Goal: Task Accomplishment & Management: Complete application form

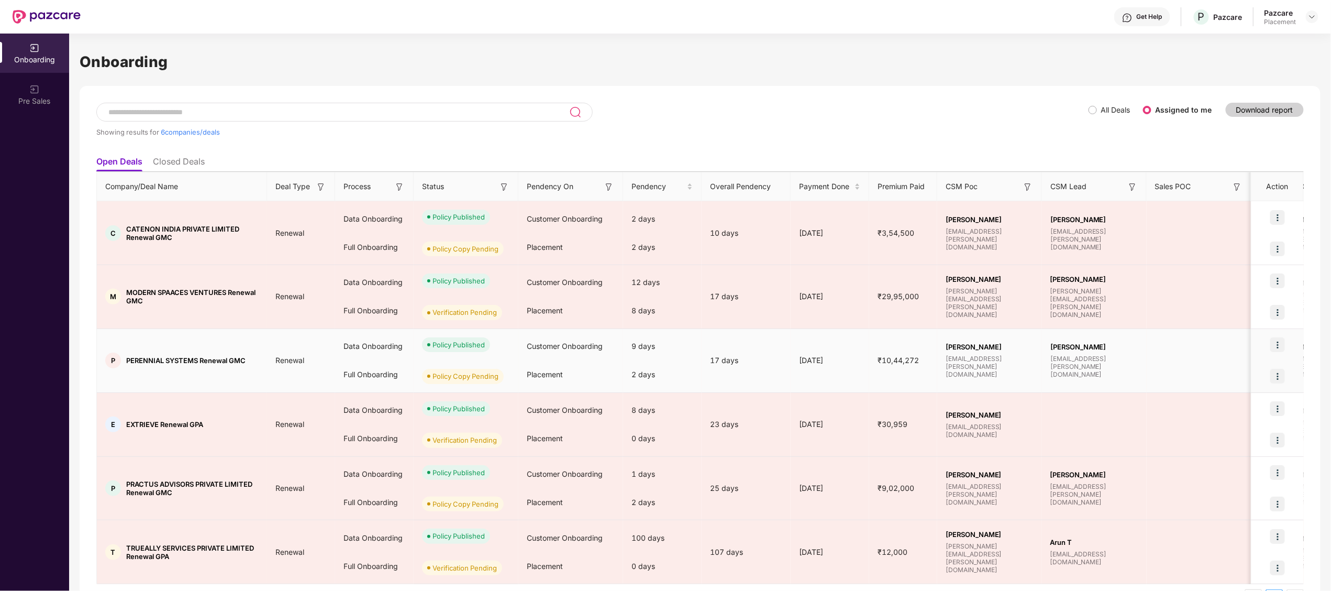
scroll to position [32, 0]
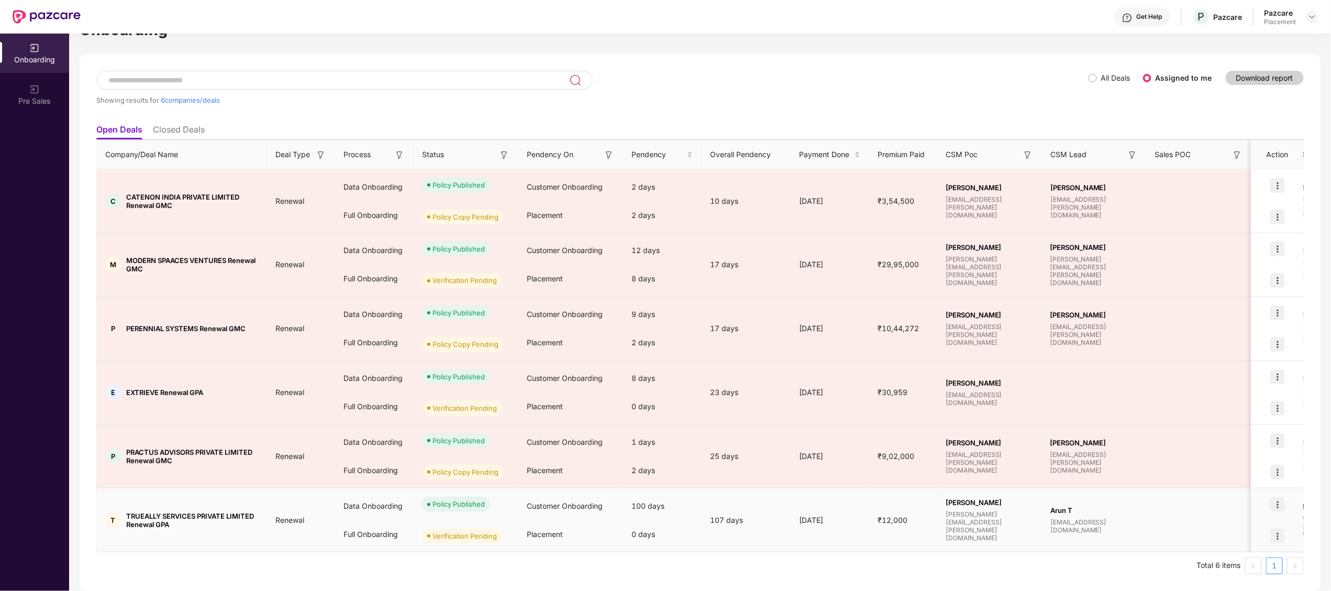
click at [1285, 539] on div at bounding box center [1278, 535] width 52 height 31
click at [1278, 537] on img at bounding box center [1278, 535] width 15 height 15
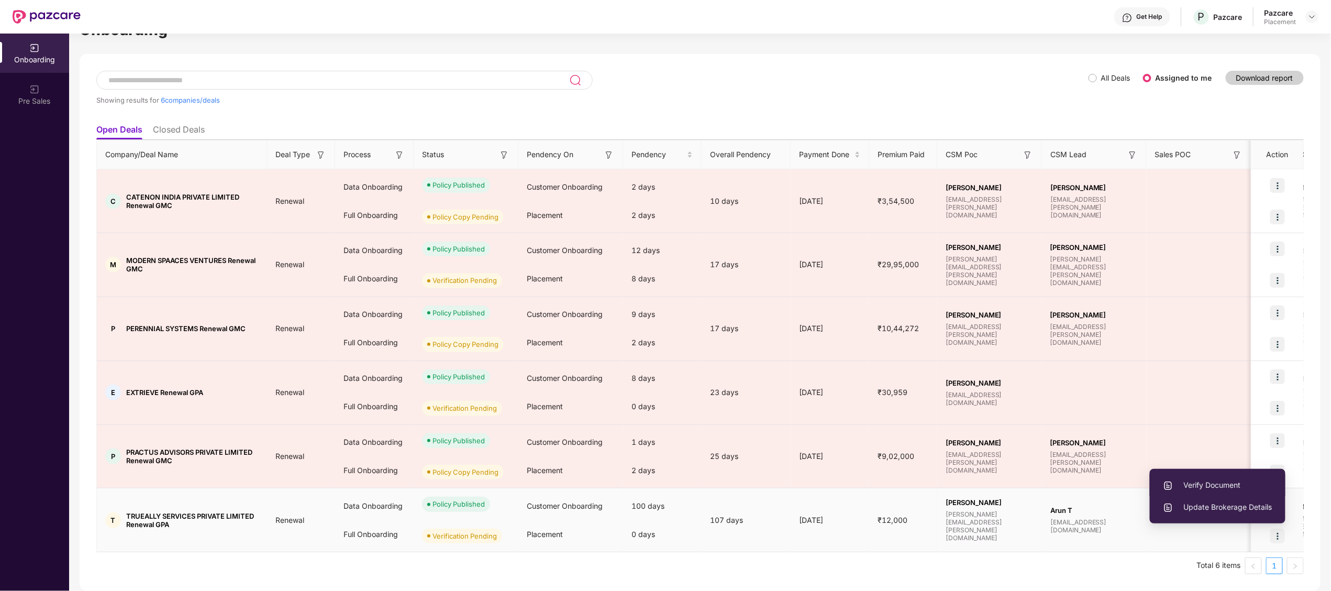
click at [1200, 482] on span "Verify Document" at bounding box center [1217, 485] width 109 height 12
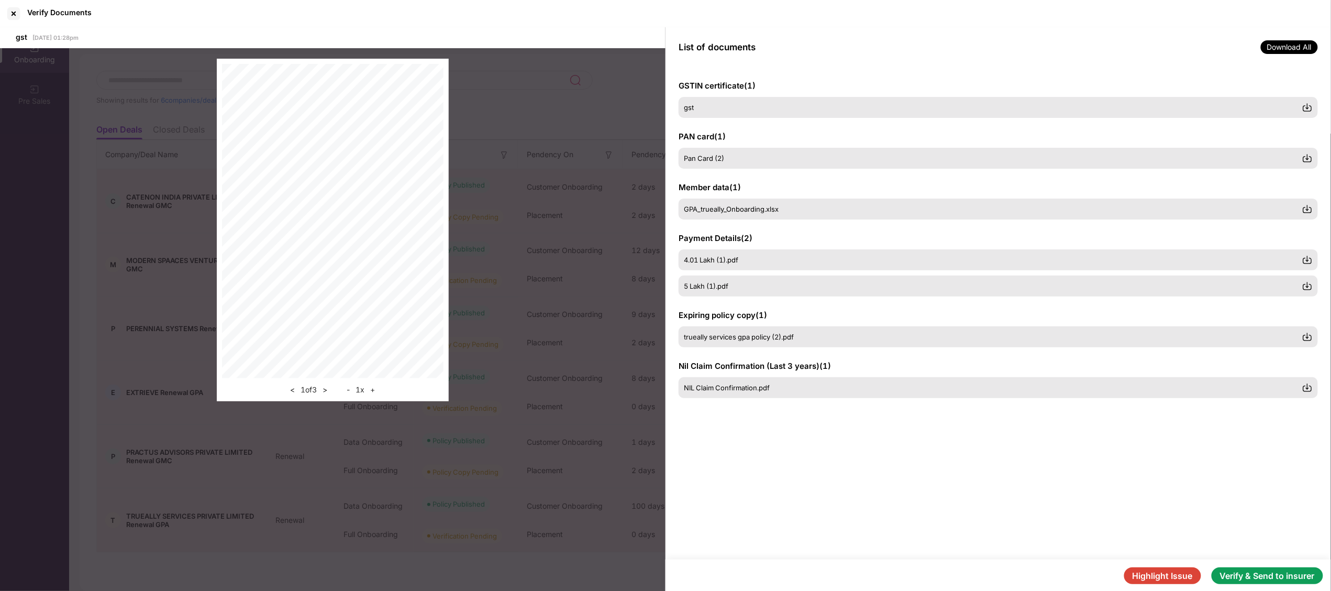
click at [1281, 578] on button "Verify & Send to insurer" at bounding box center [1268, 575] width 112 height 17
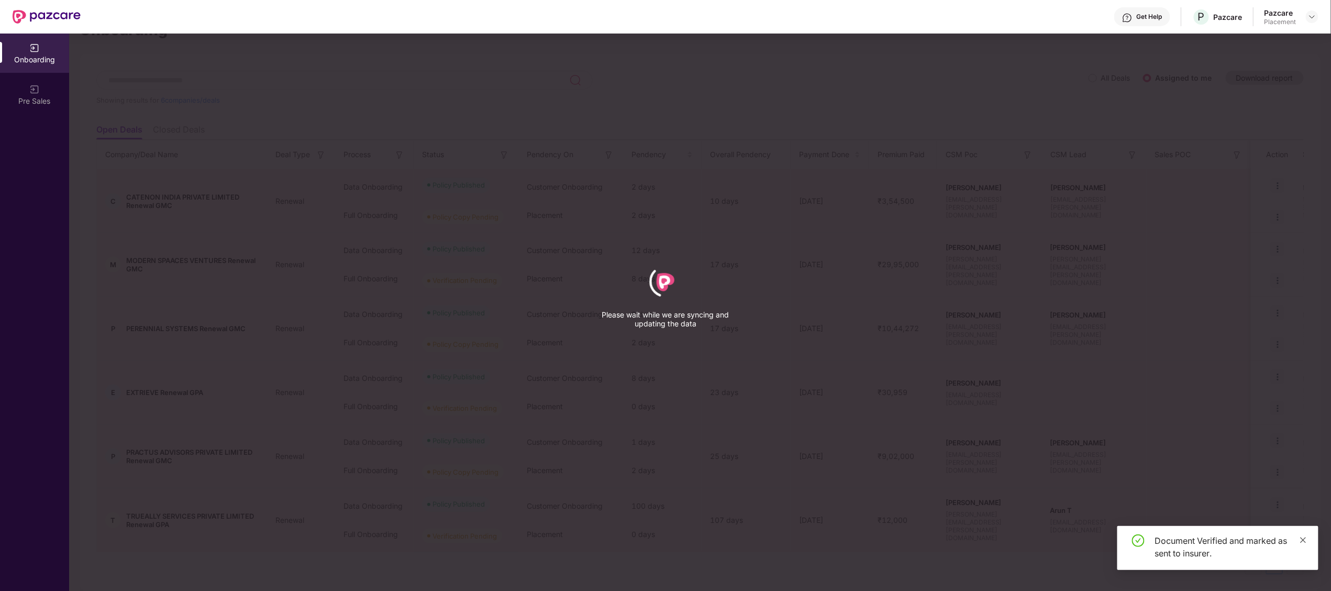
click at [1302, 542] on icon "close" at bounding box center [1303, 539] width 7 height 7
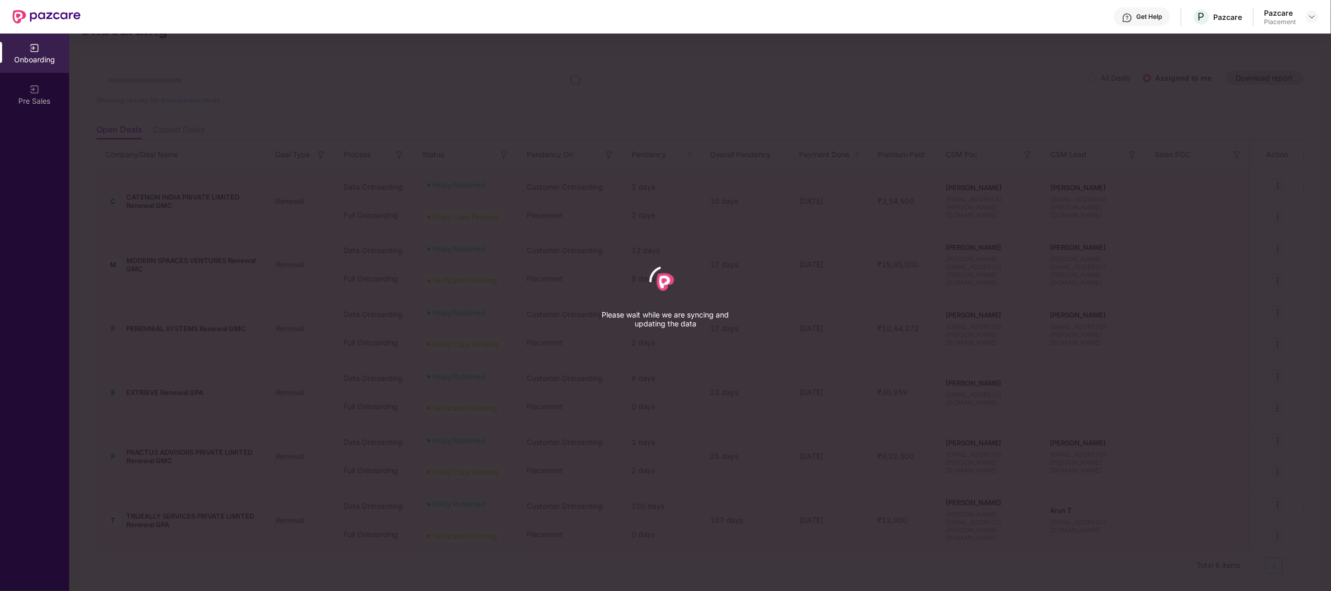
click at [202, 501] on div "Please wait while we are syncing and updating the data" at bounding box center [665, 295] width 1331 height 591
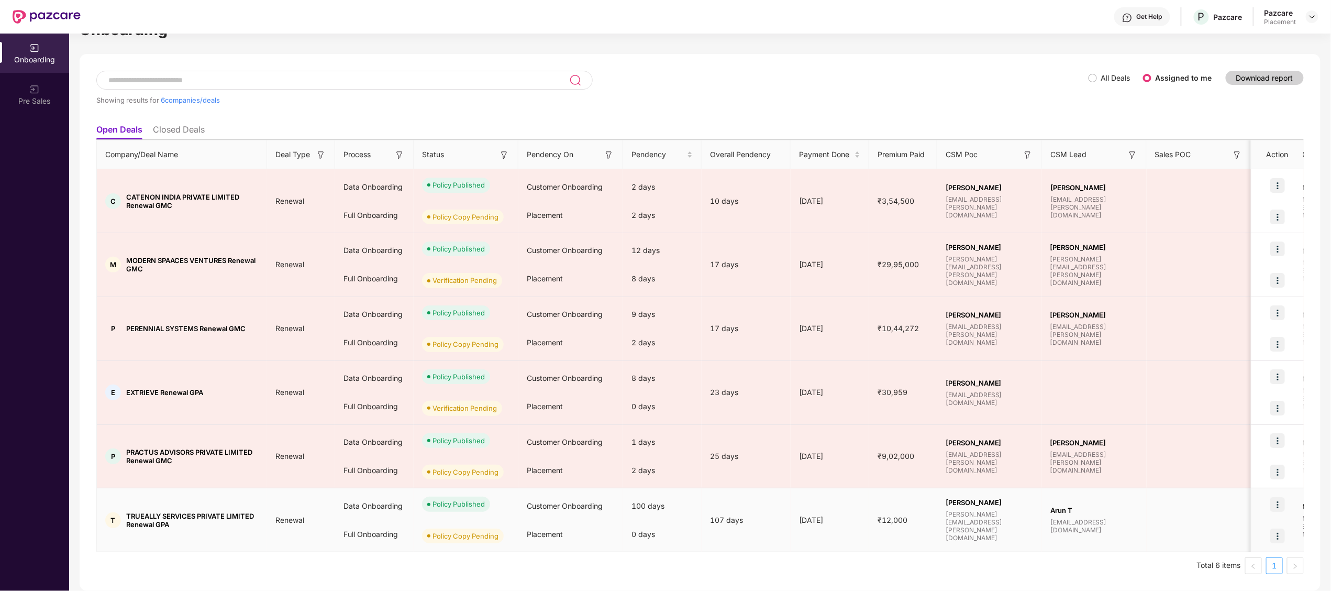
click at [152, 514] on span "TRUEALLY SERVICES PRIVATE LIMITED Renewal GPA" at bounding box center [192, 520] width 133 height 17
copy span "TRUEALLY"
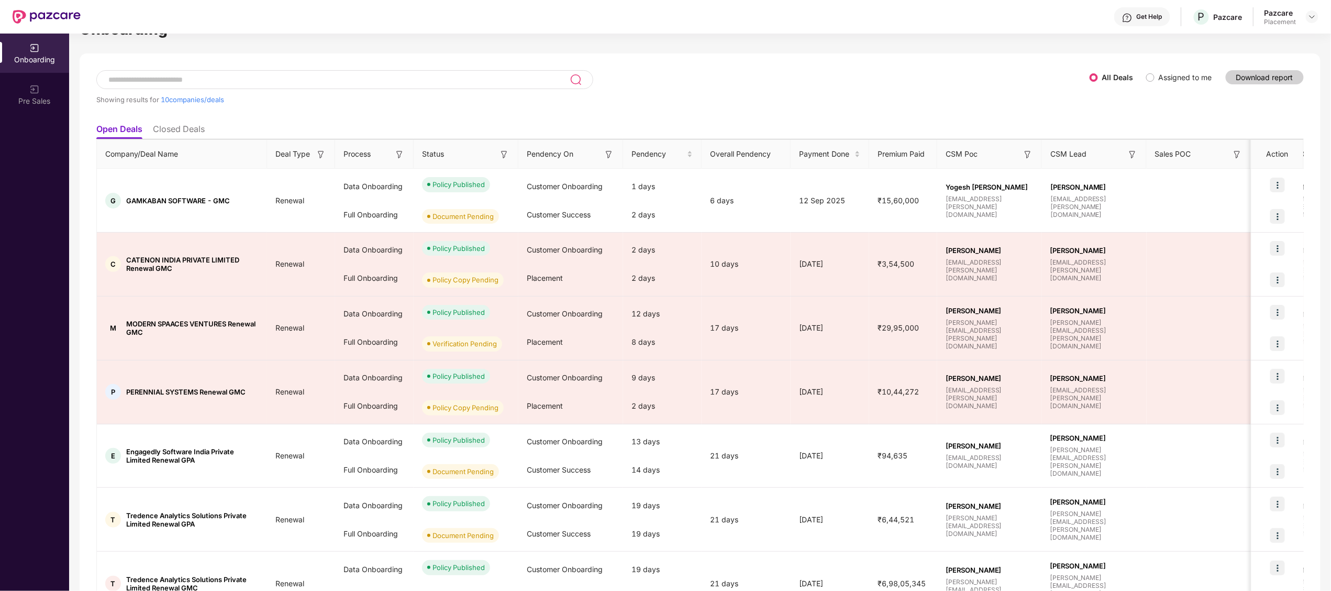
click at [170, 130] on li "Closed Deals" at bounding box center [179, 131] width 52 height 15
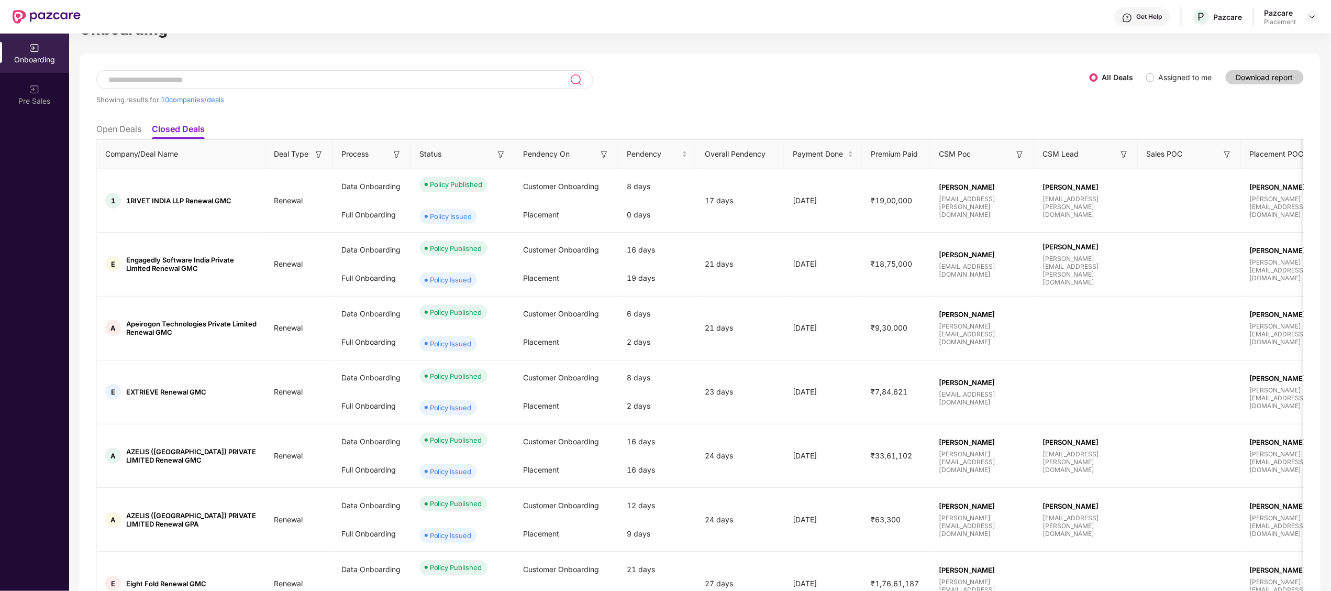
click at [218, 78] on input at bounding box center [338, 79] width 462 height 9
paste input "********"
type input "********"
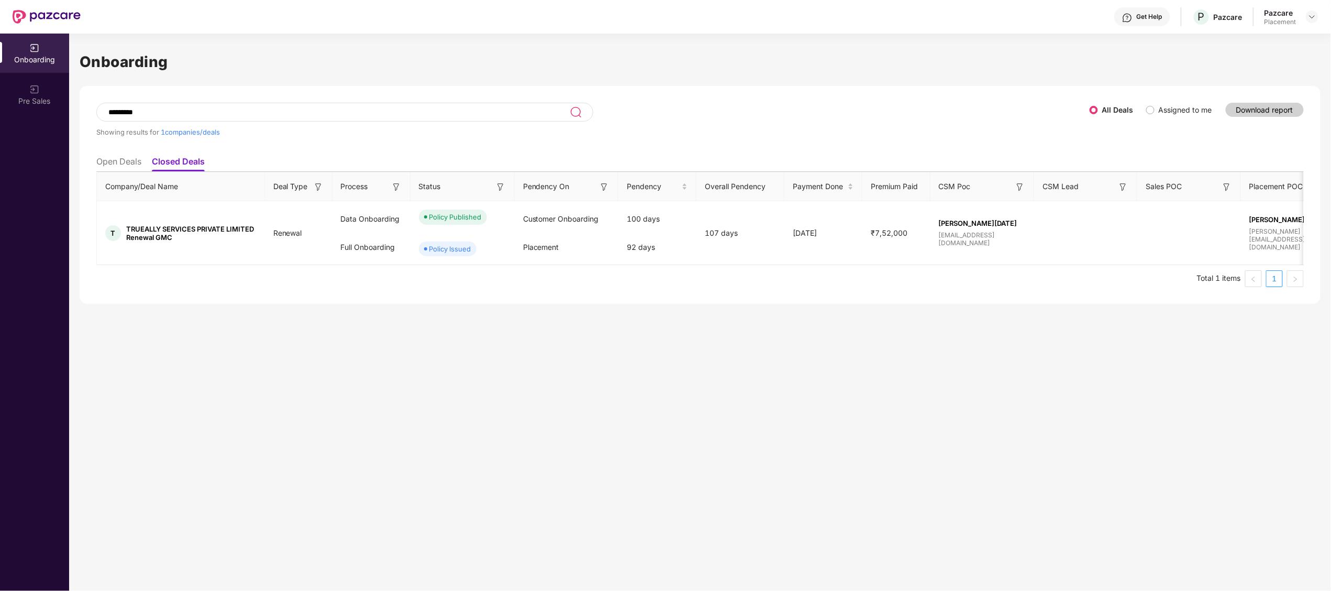
scroll to position [0, 0]
click at [113, 164] on li "Open Deals" at bounding box center [118, 163] width 45 height 15
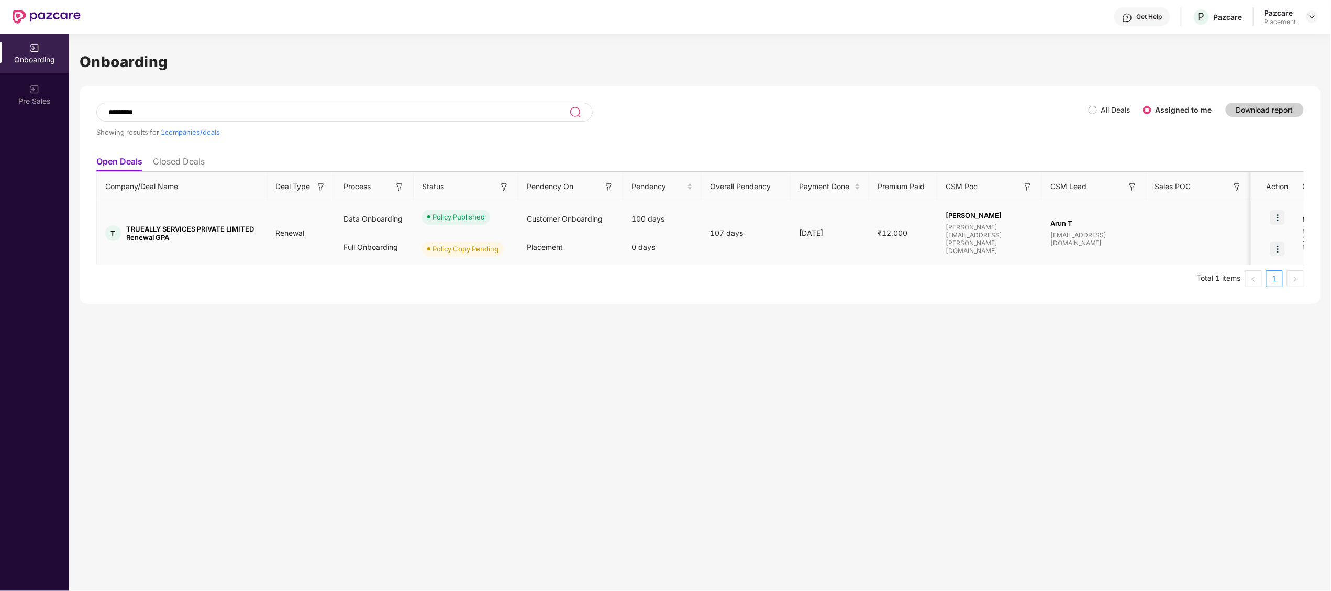
click at [1279, 246] on img at bounding box center [1278, 248] width 15 height 15
click at [1207, 273] on span "Upload Policy Copy" at bounding box center [1229, 276] width 89 height 12
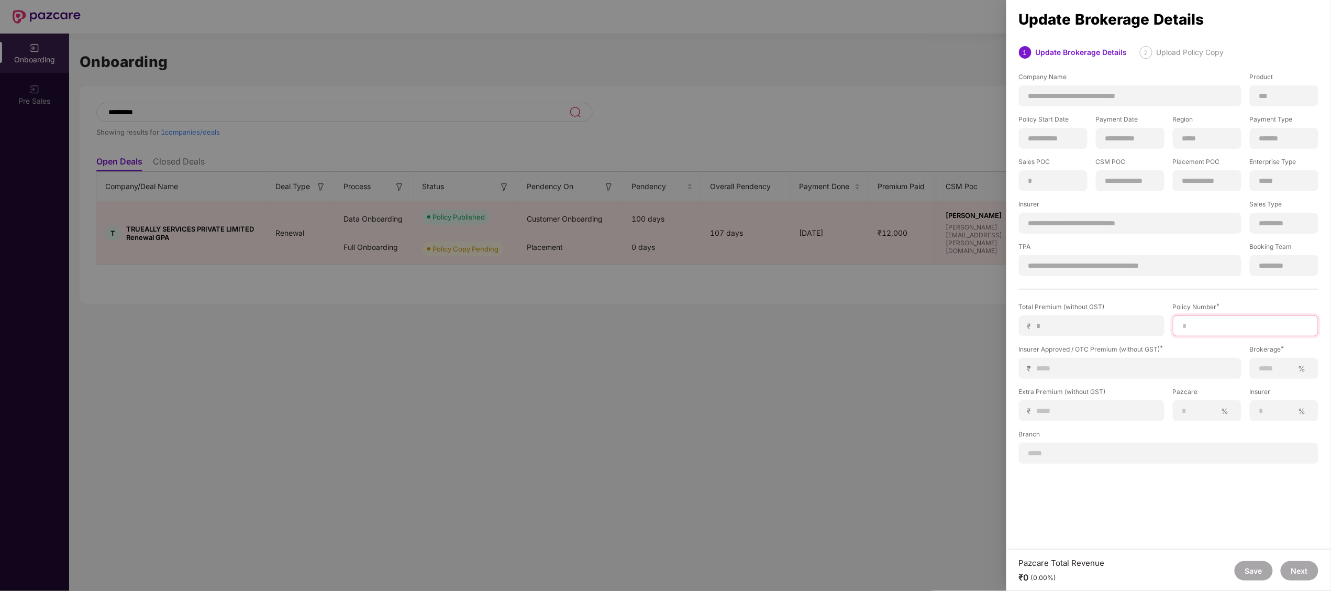
click at [1194, 321] on input at bounding box center [1246, 326] width 128 height 11
click at [822, 423] on div at bounding box center [665, 295] width 1331 height 591
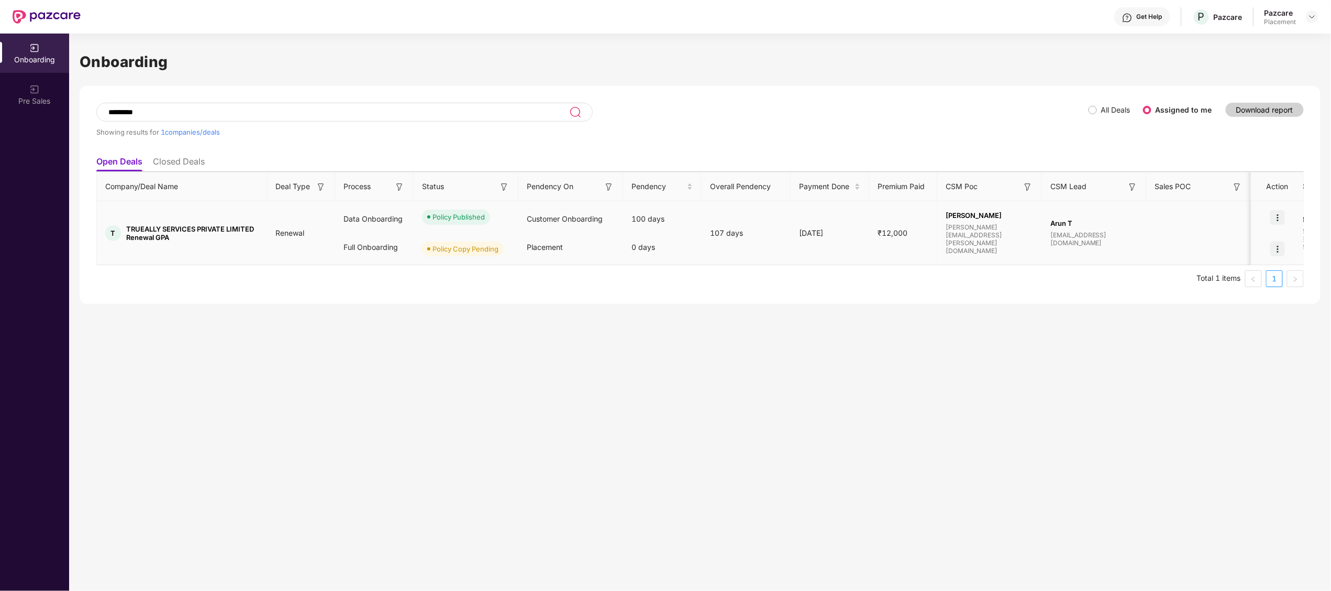
click at [1280, 243] on img at bounding box center [1278, 248] width 15 height 15
click at [1228, 281] on span "Upload Policy Copy" at bounding box center [1229, 276] width 89 height 12
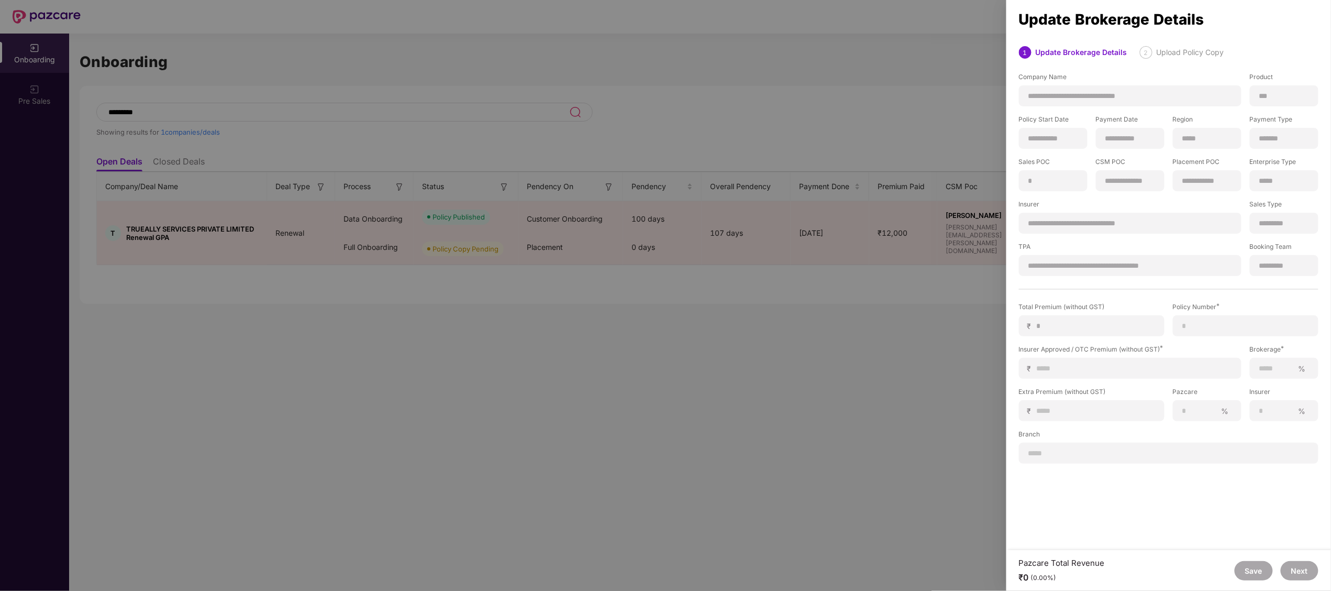
scroll to position [0, 1]
click at [1244, 327] on input at bounding box center [1246, 326] width 128 height 11
click at [581, 547] on div at bounding box center [665, 295] width 1331 height 591
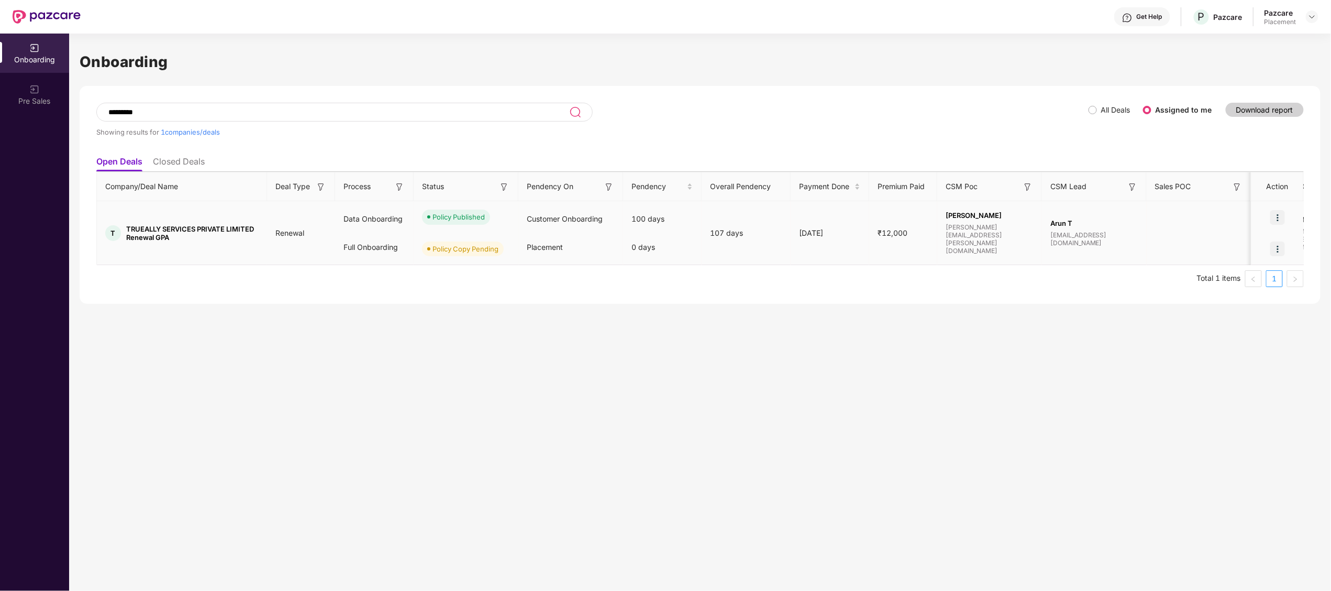
click at [1281, 220] on img at bounding box center [1278, 217] width 15 height 15
click at [1239, 241] on span "View Document" at bounding box center [1235, 244] width 75 height 12
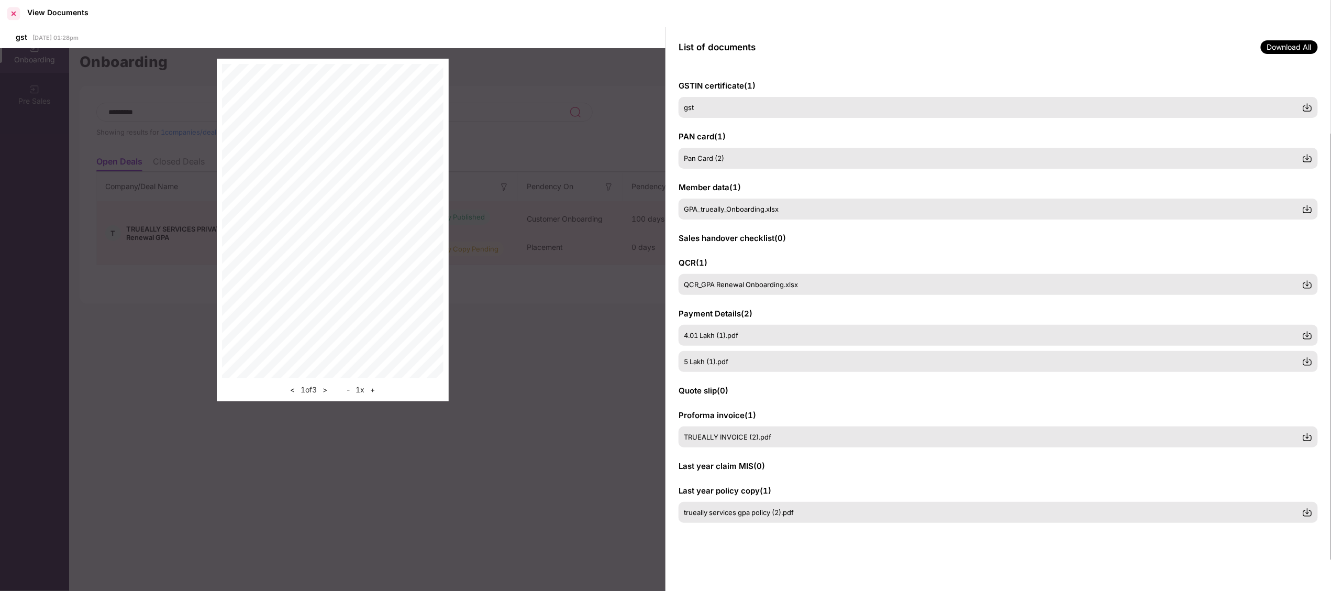
click at [13, 10] on div at bounding box center [13, 13] width 17 height 17
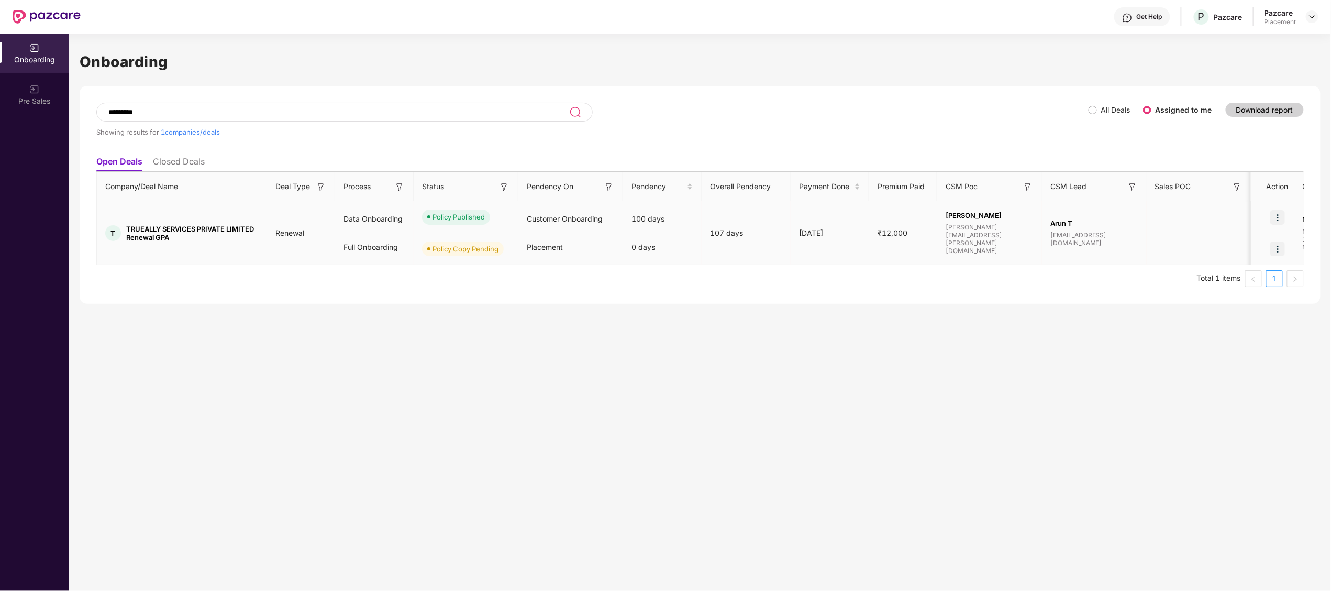
click at [1275, 242] on img at bounding box center [1278, 248] width 15 height 15
click at [1218, 270] on span "Upload Policy Copy" at bounding box center [1229, 276] width 89 height 12
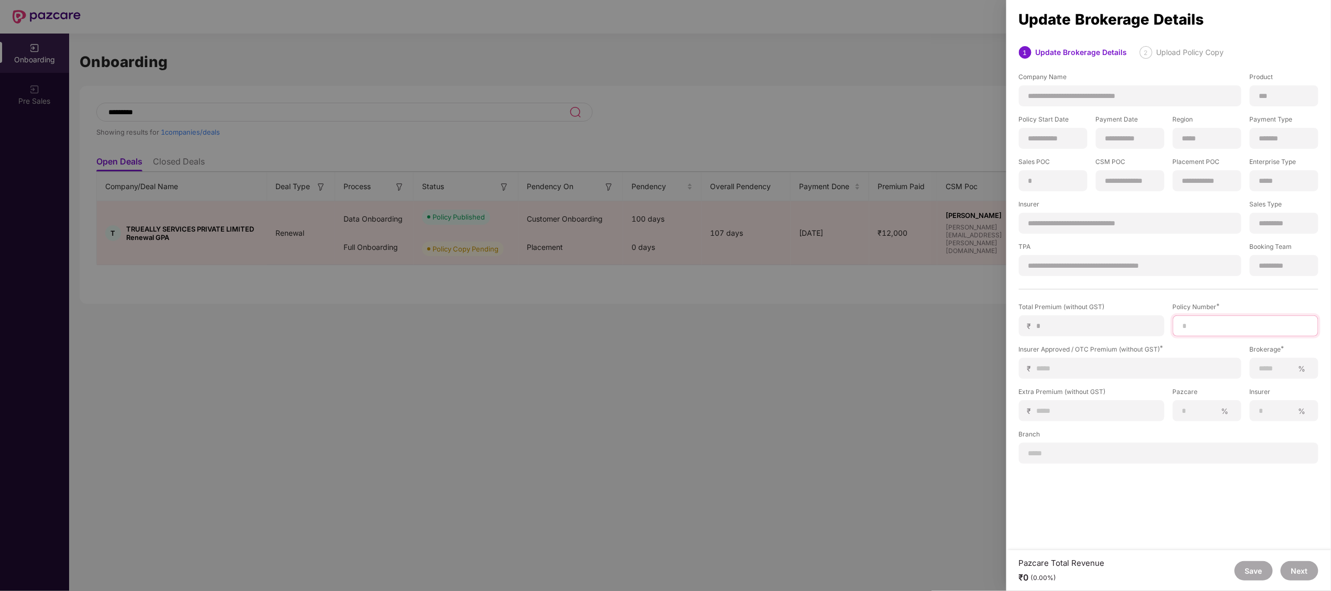
paste input "**********"
click at [1217, 322] on input "**********" at bounding box center [1246, 326] width 128 height 11
type input "**********"
type input "*"
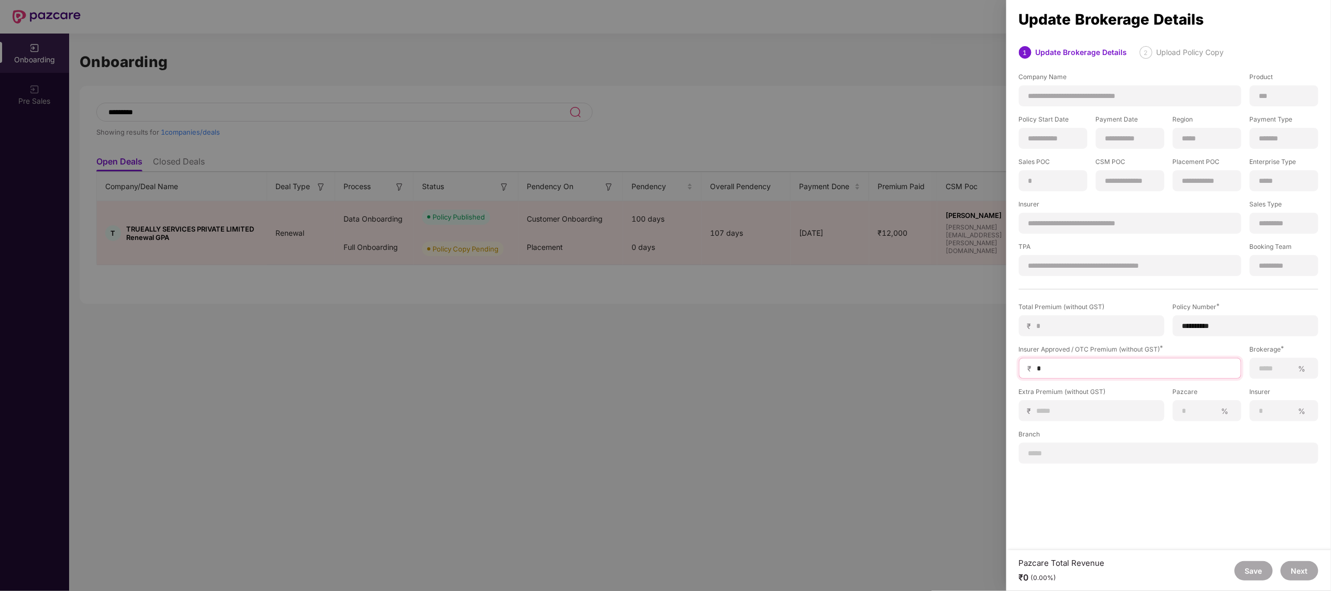
type input "**"
type input "***"
type input "****"
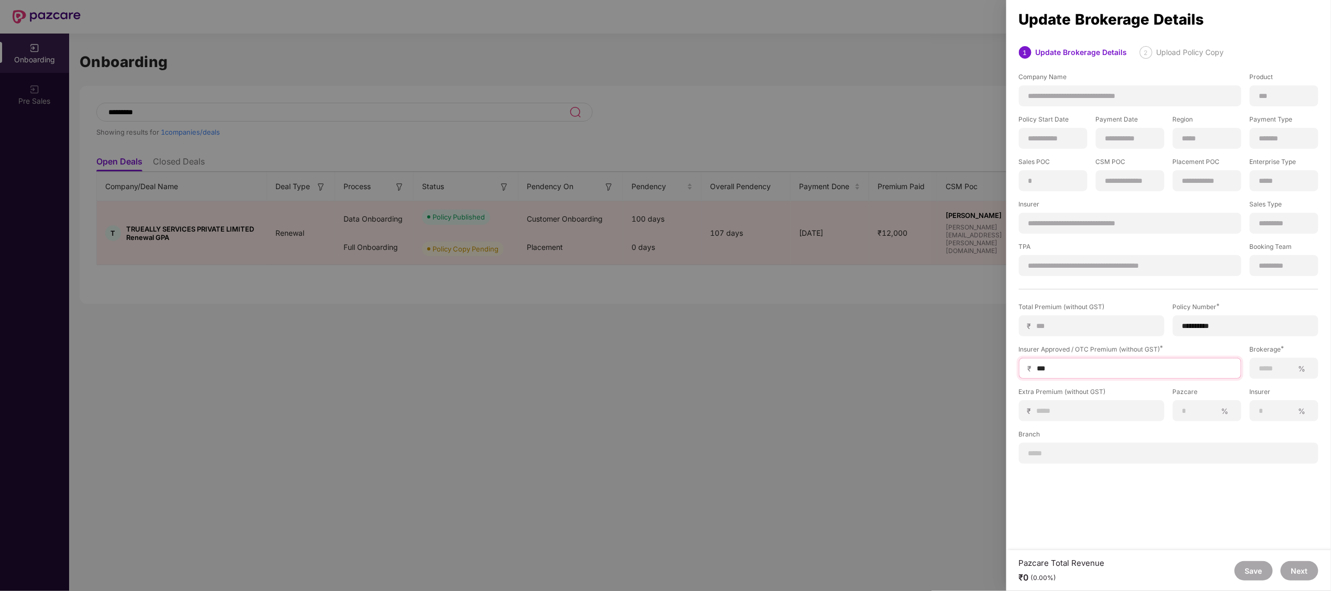
type input "****"
type input "*****"
click at [1277, 367] on input at bounding box center [1276, 368] width 35 height 11
type input "***"
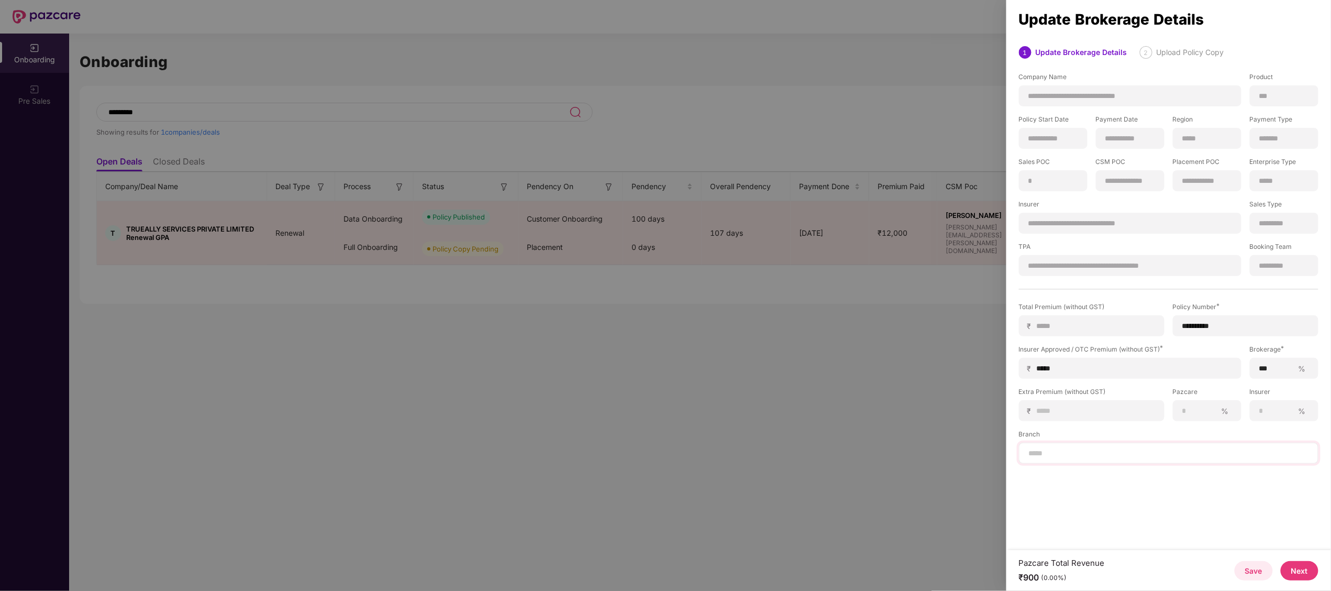
click at [1088, 459] on div at bounding box center [1169, 453] width 300 height 21
click at [1076, 455] on input at bounding box center [1169, 453] width 282 height 11
type input "*********"
click at [1308, 577] on button "Next" at bounding box center [1300, 570] width 38 height 19
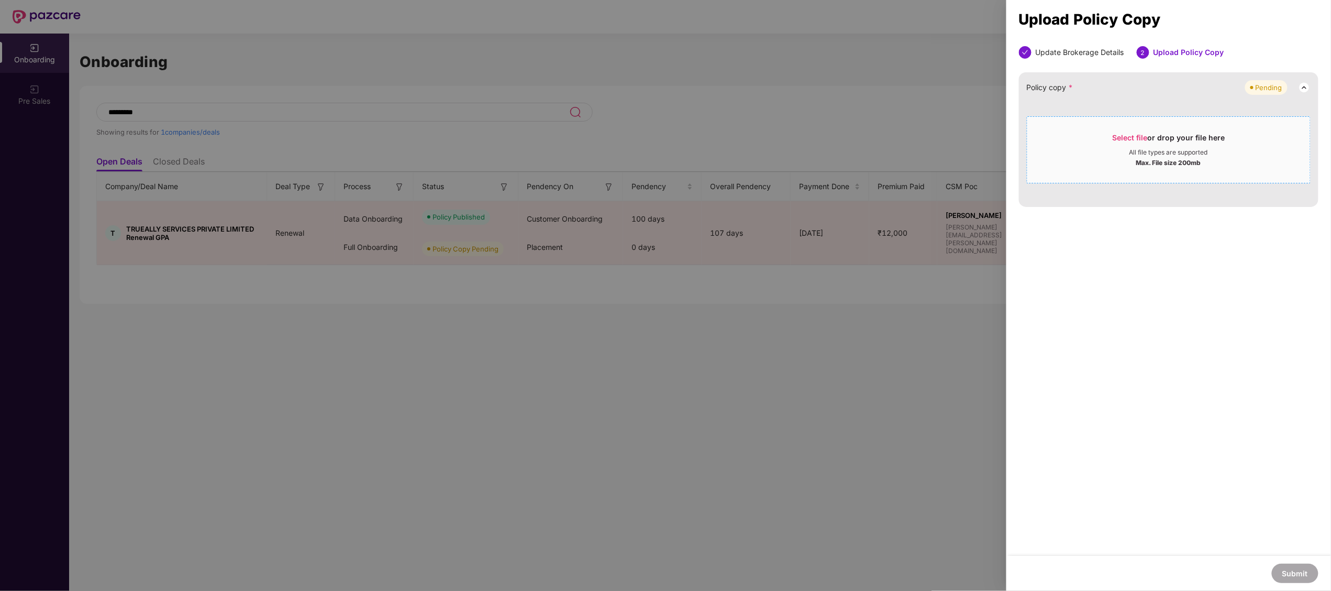
click at [1097, 146] on div "Select file or drop your file here" at bounding box center [1169, 141] width 283 height 16
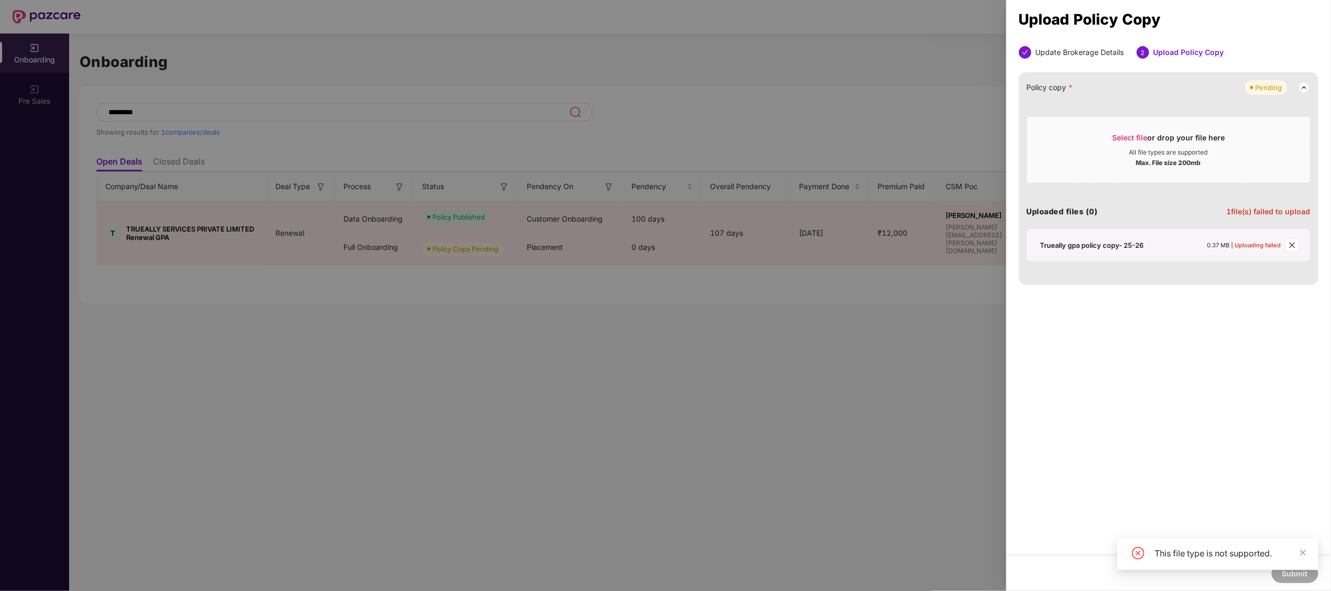
click at [1290, 244] on icon "close" at bounding box center [1292, 244] width 7 height 7
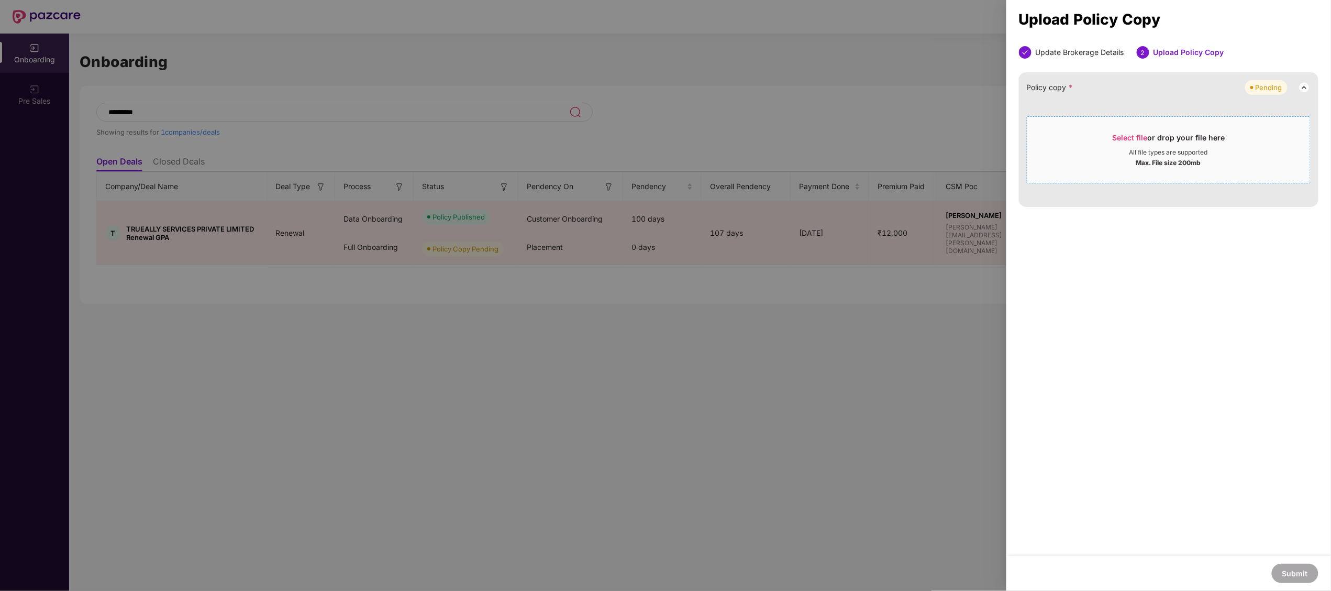
click at [1156, 169] on span "Select file or drop your file here All file types are supported Max. File size …" at bounding box center [1169, 150] width 283 height 50
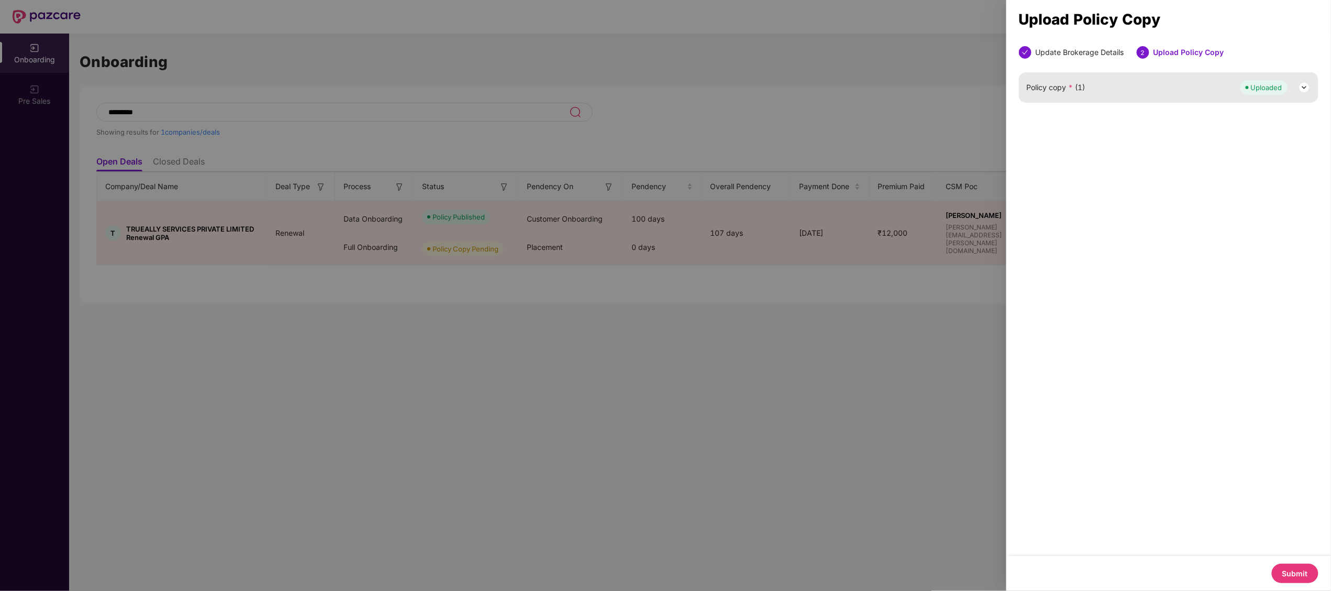
click at [1300, 572] on button "Submit" at bounding box center [1295, 573] width 47 height 19
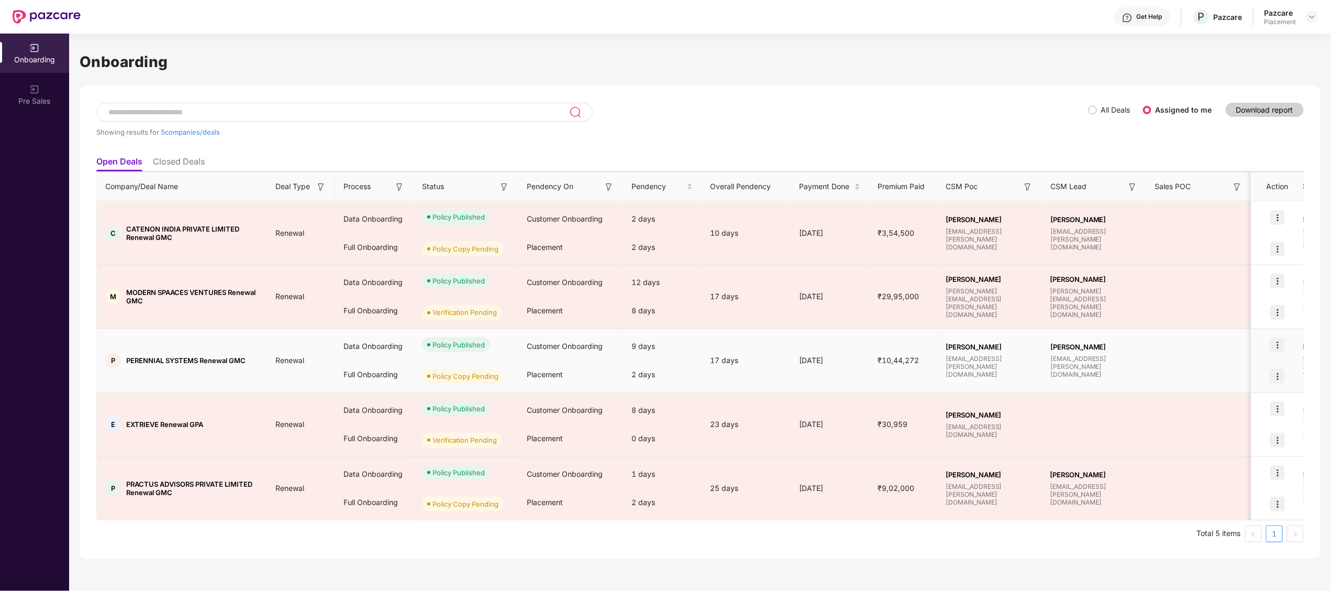
click at [151, 361] on span "PERENNIAL SYSTEMS Renewal GMC" at bounding box center [185, 360] width 119 height 8
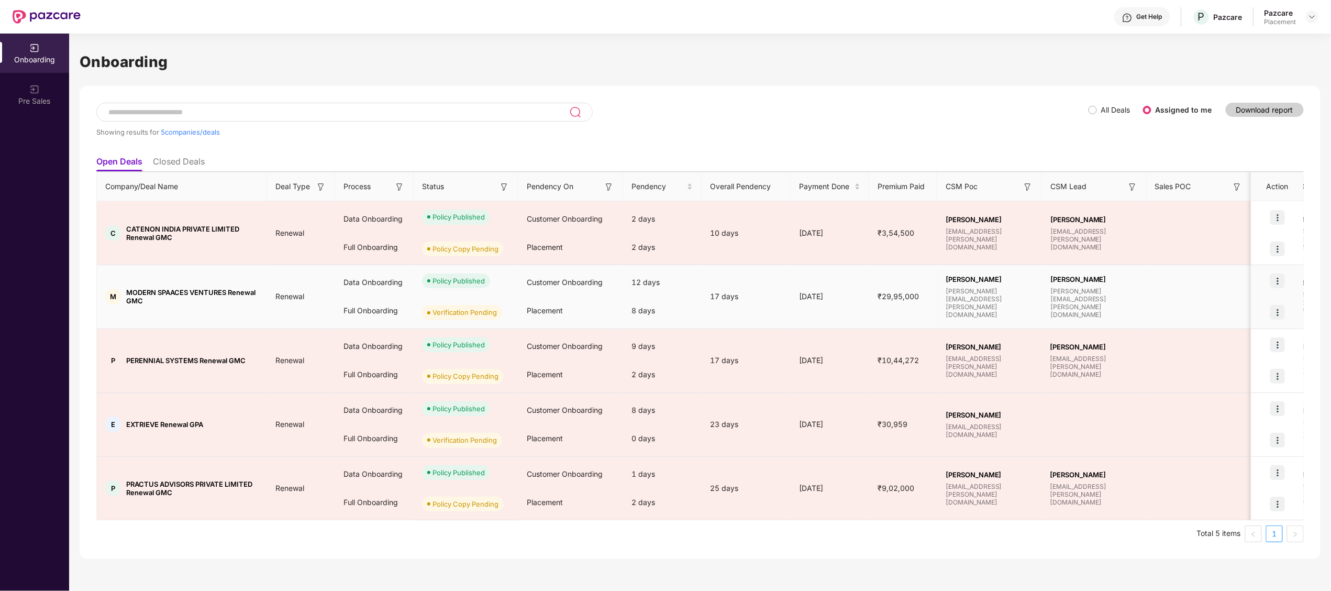
drag, startPoint x: 151, startPoint y: 361, endPoint x: 153, endPoint y: 295, distance: 65.5
click at [153, 295] on span "MODERN SPAACES VENTURES Renewal GMC" at bounding box center [192, 296] width 133 height 17
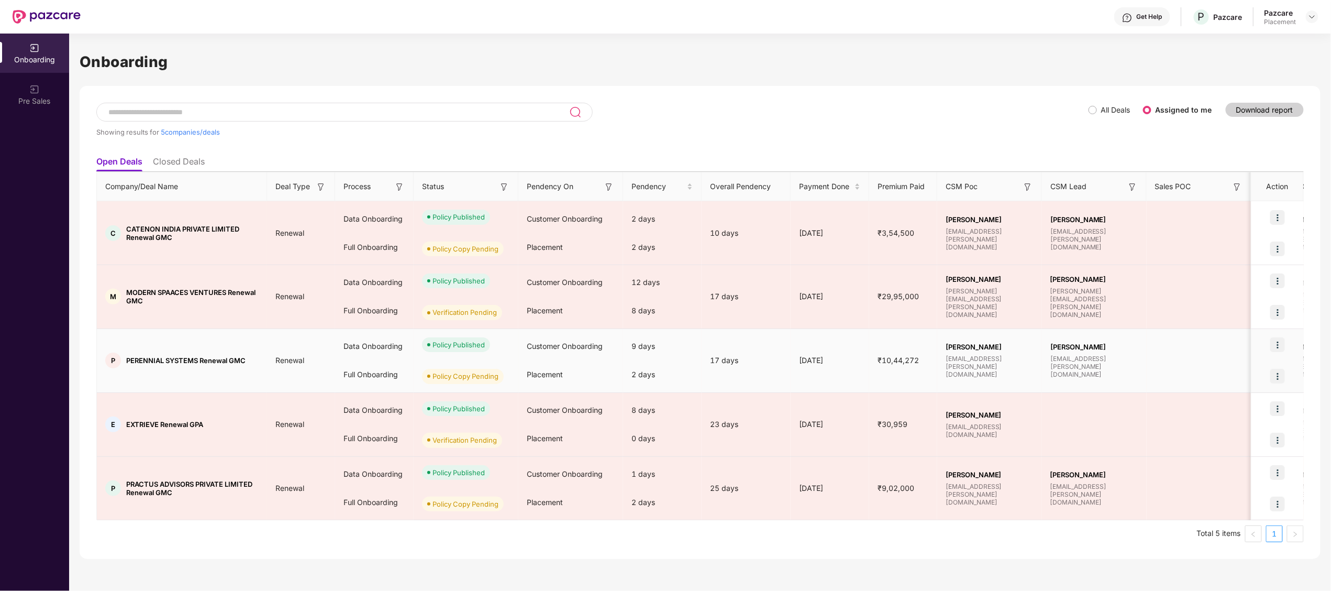
click at [287, 330] on td "Renewal" at bounding box center [301, 361] width 68 height 64
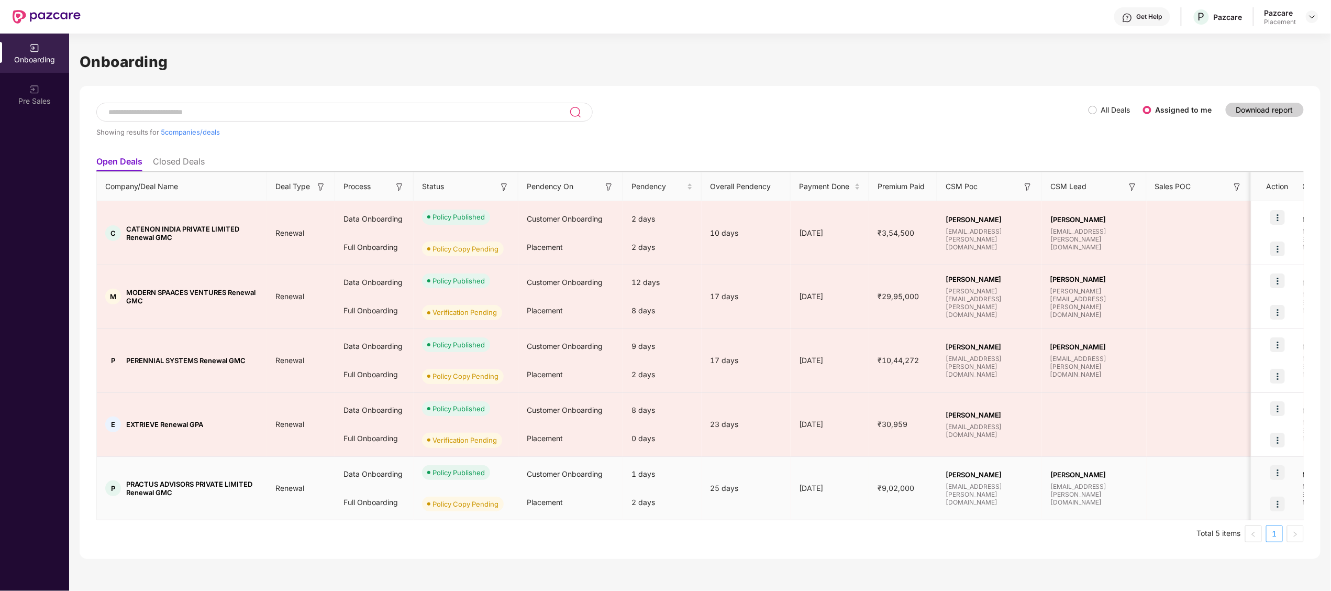
scroll to position [0, 5]
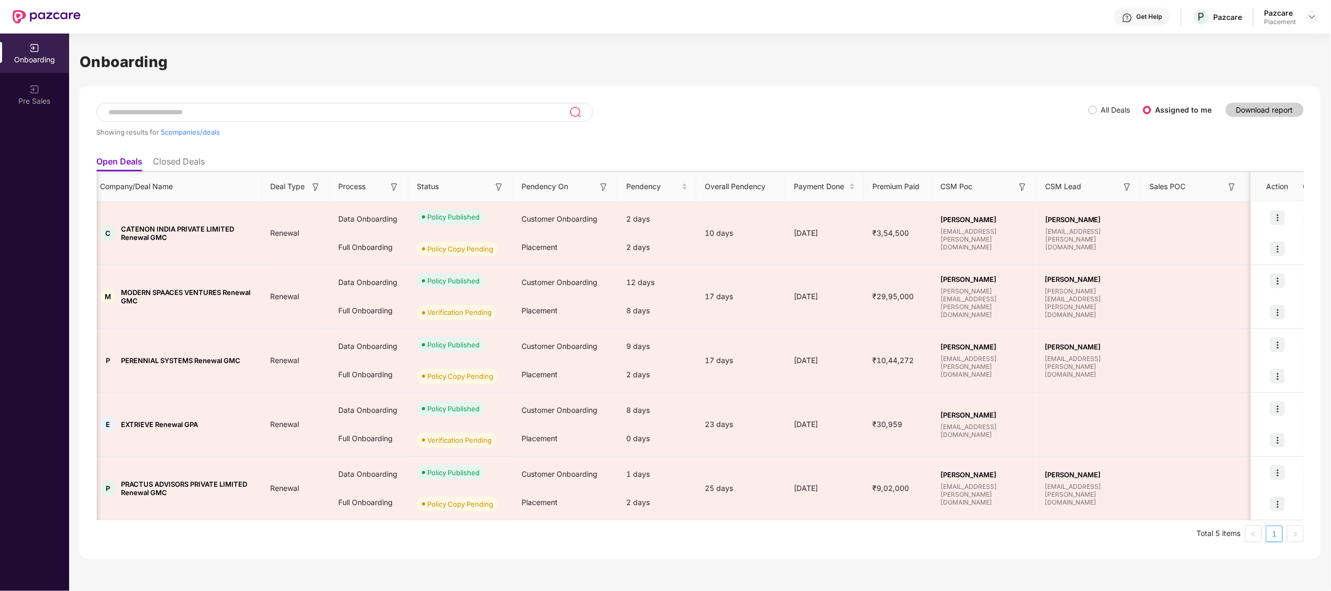
click at [878, 533] on ul "Total 5 items 1" at bounding box center [700, 533] width 1208 height 17
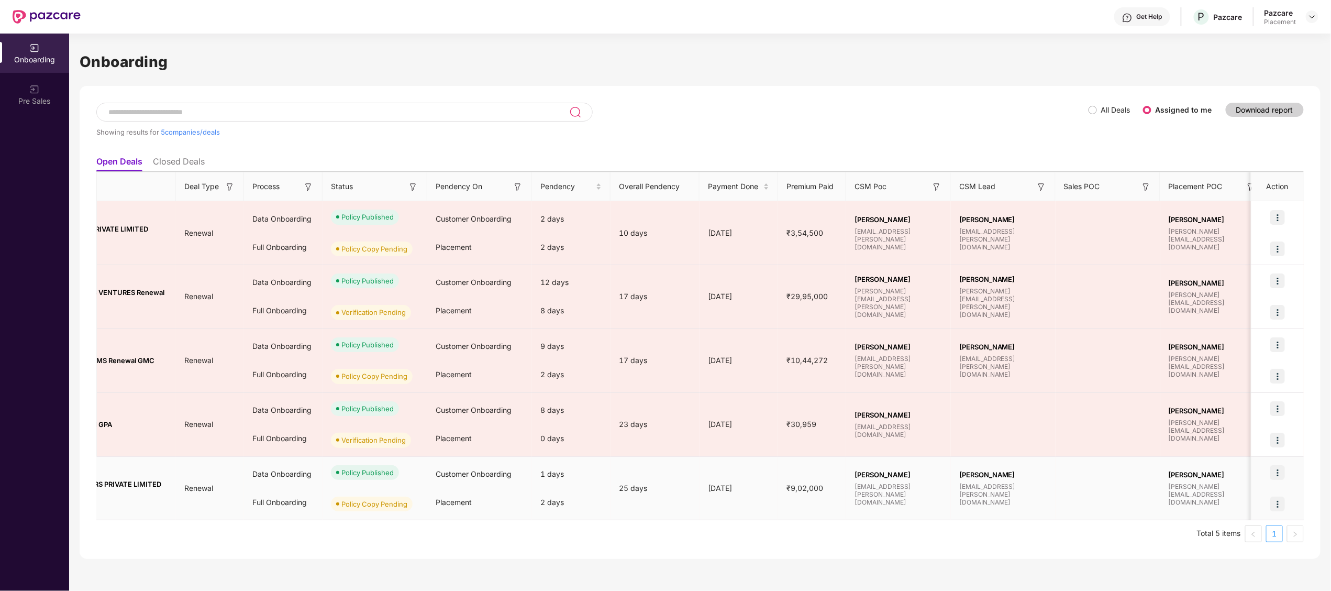
scroll to position [0, 0]
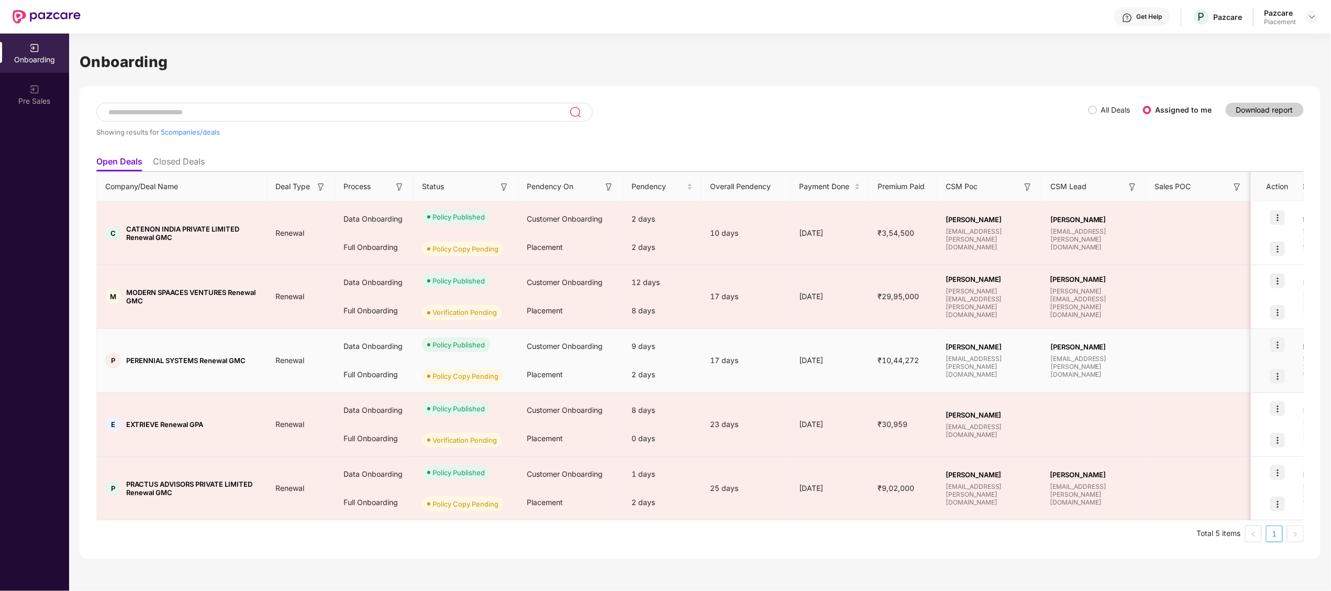
click at [133, 363] on span "PERENNIAL SYSTEMS Renewal GMC" at bounding box center [185, 360] width 119 height 8
copy span "PERENNIAL"
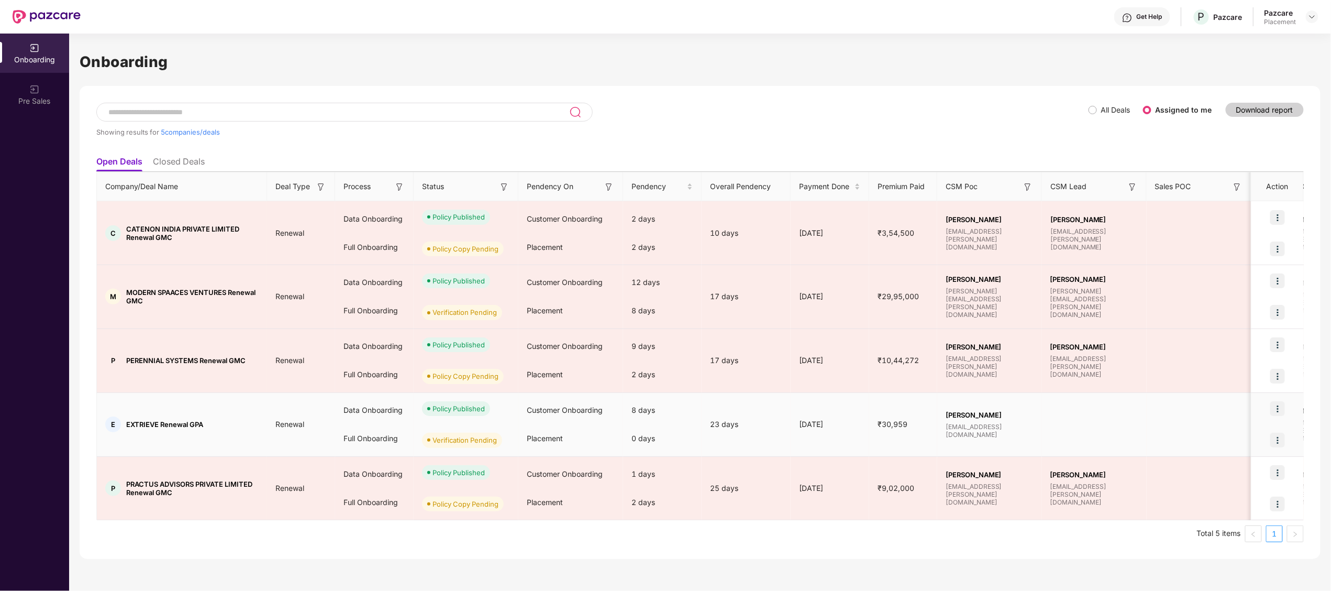
click at [150, 426] on span "EXTRIEVE Renewal GPA" at bounding box center [164, 424] width 77 height 8
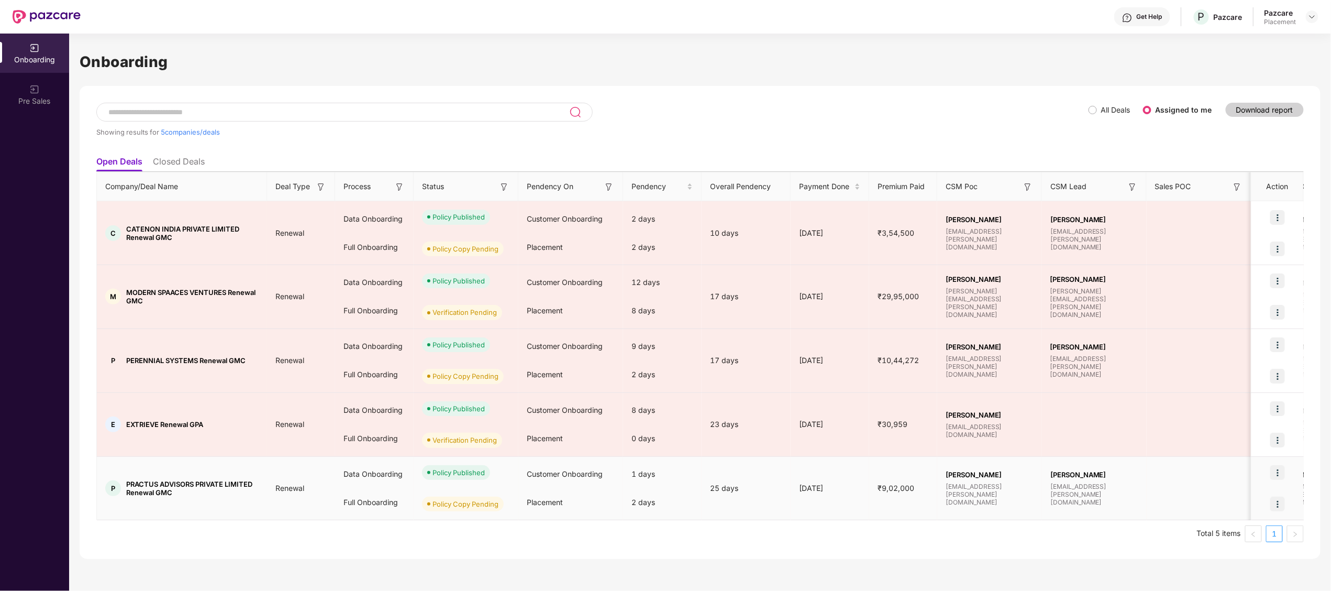
drag, startPoint x: 150, startPoint y: 426, endPoint x: 137, endPoint y: 486, distance: 61.5
click at [137, 486] on span "PRACTUS ADVISORS PRIVATE LIMITED Renewal GMC" at bounding box center [192, 488] width 133 height 17
copy span "PRACTUS"
